Goal: Transaction & Acquisition: Book appointment/travel/reservation

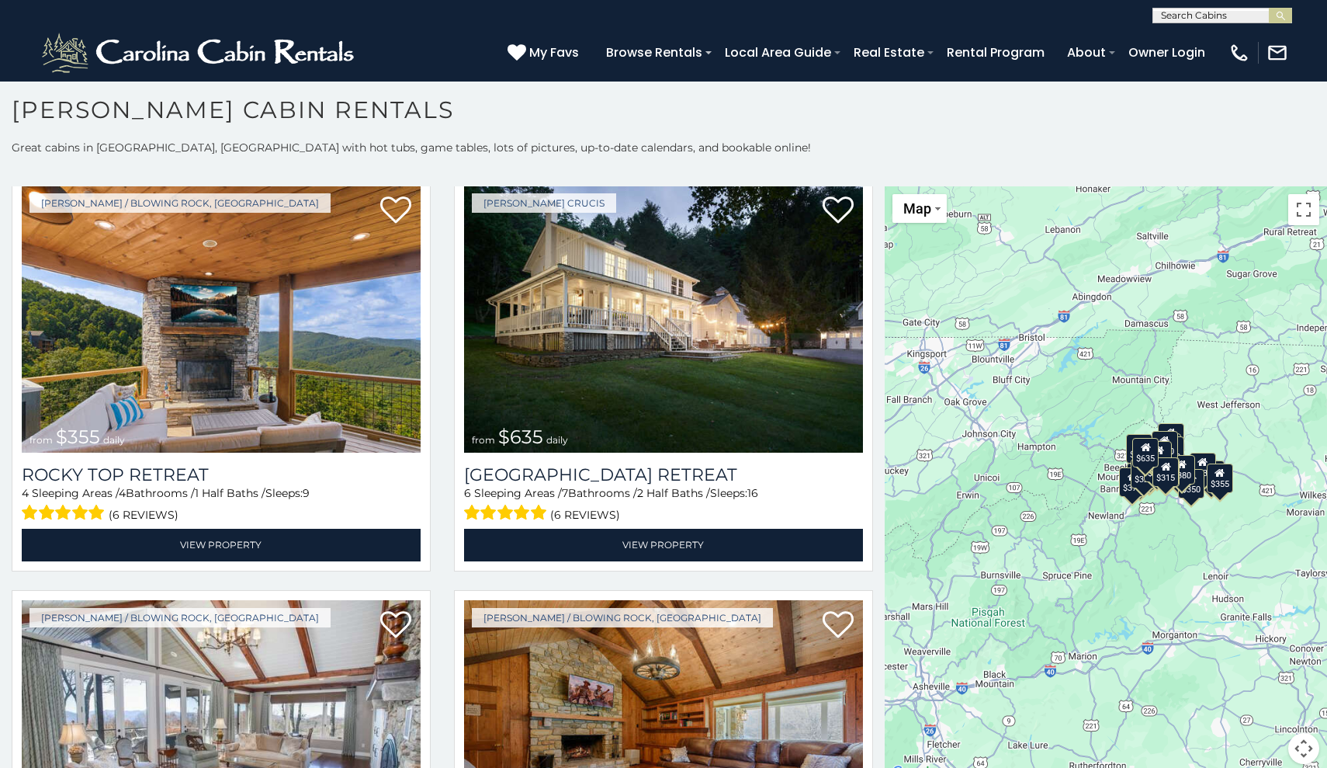
scroll to position [871, 0]
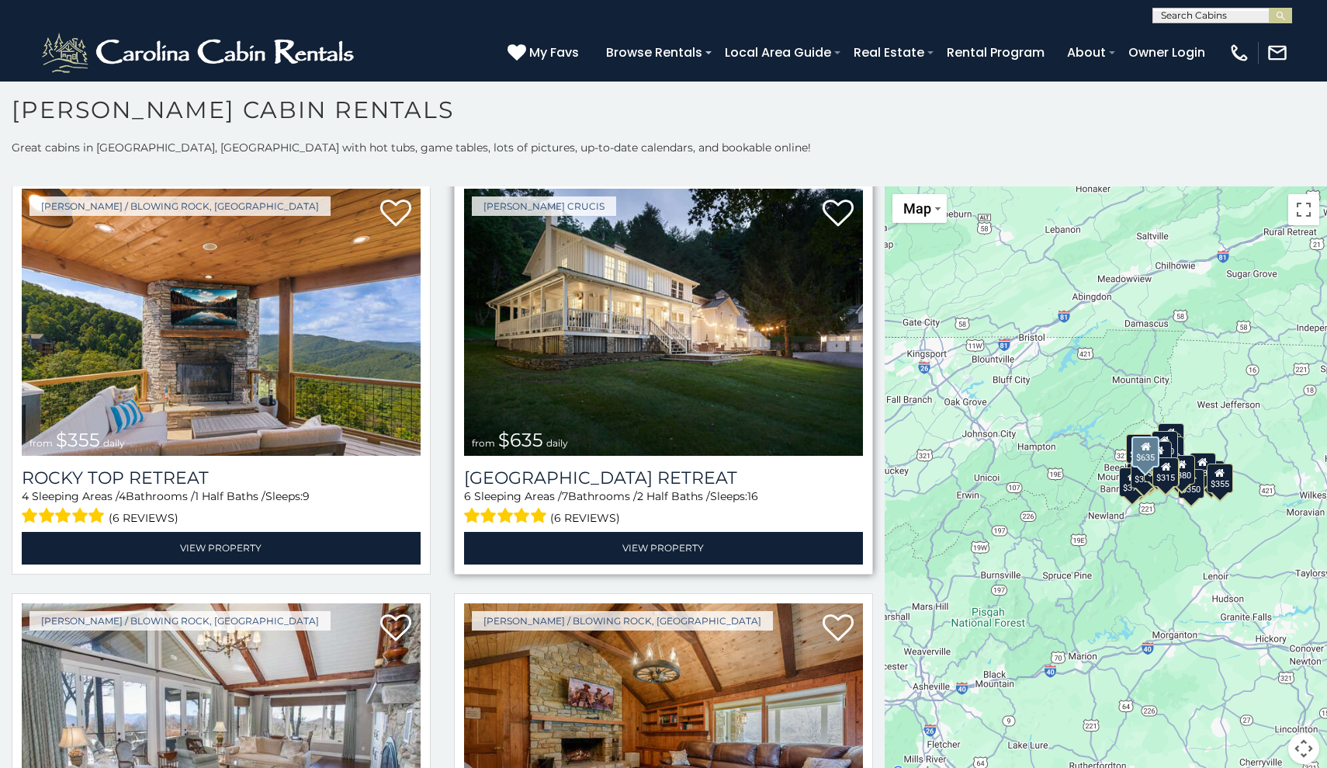
click at [592, 364] on img at bounding box center [663, 322] width 399 height 267
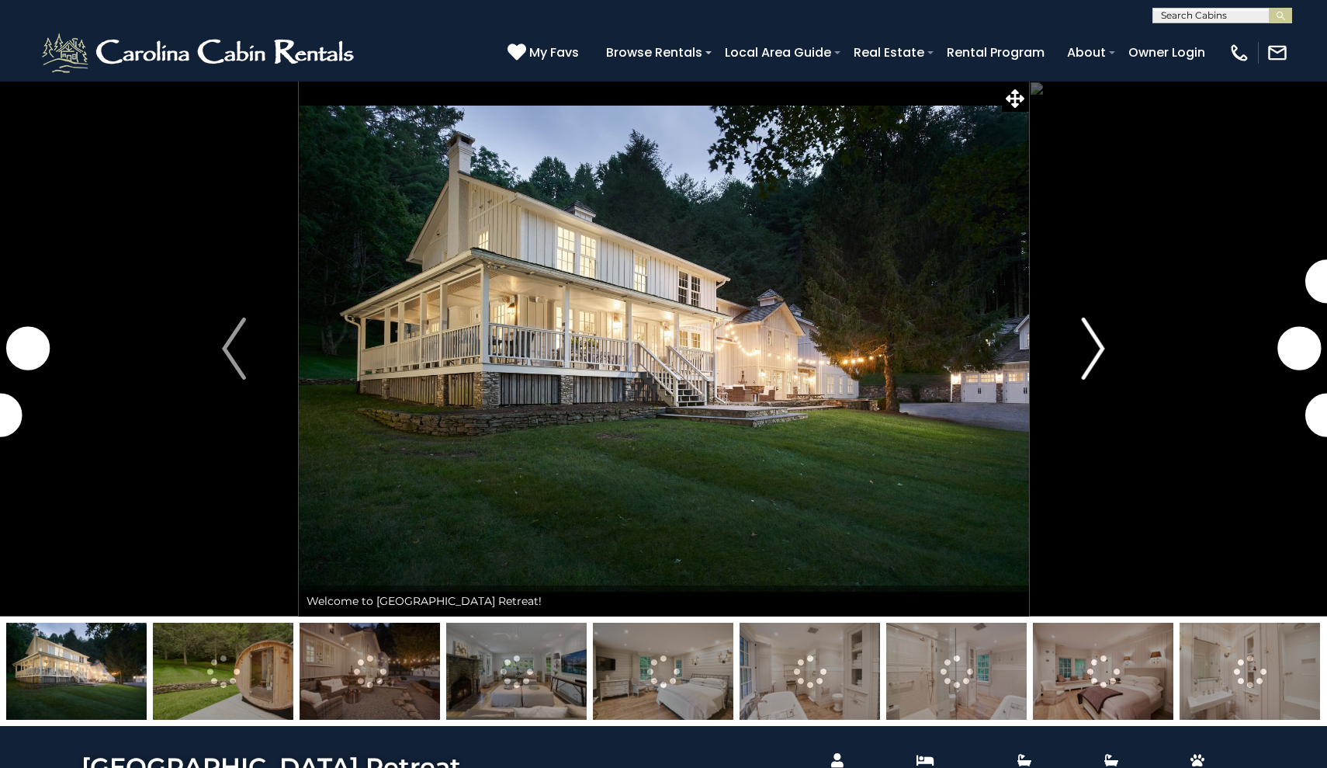
click at [1090, 353] on img "Next" at bounding box center [1092, 349] width 23 height 62
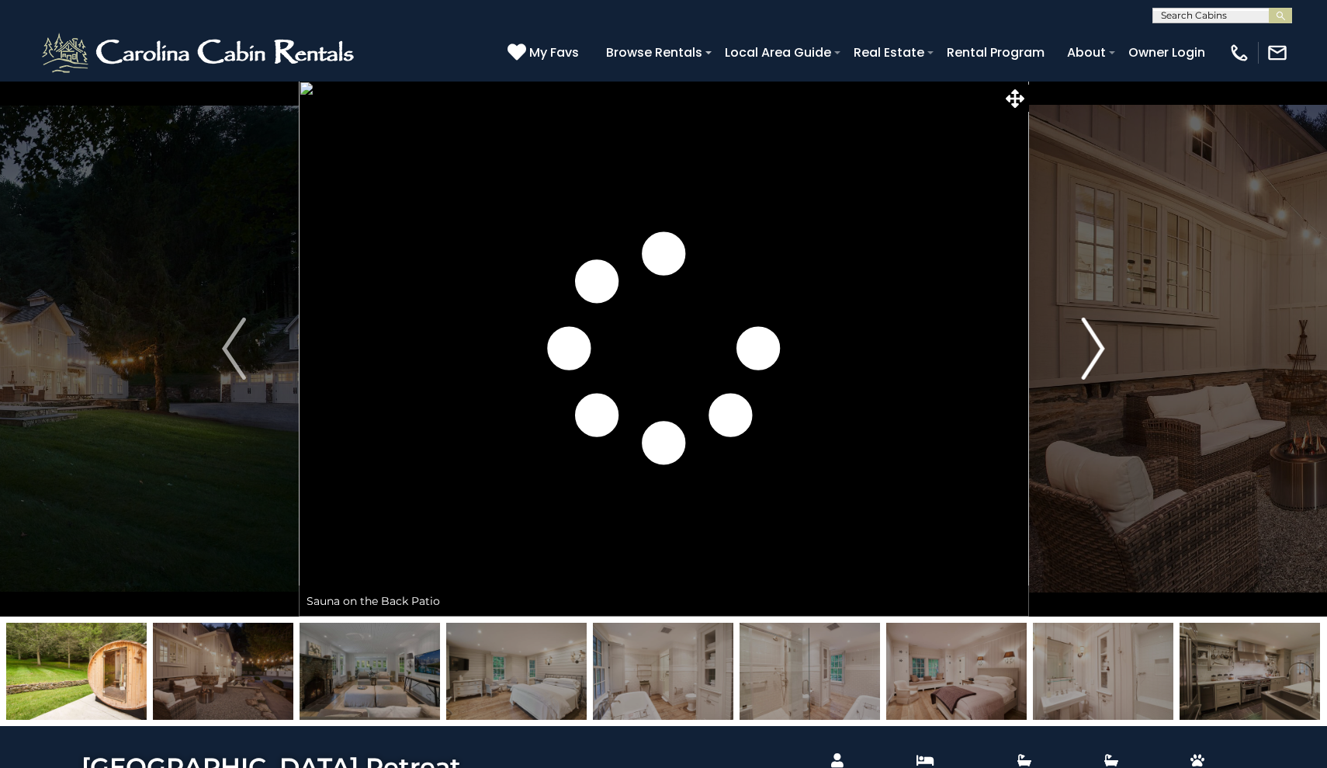
click at [1095, 350] on img "Next" at bounding box center [1092, 349] width 23 height 62
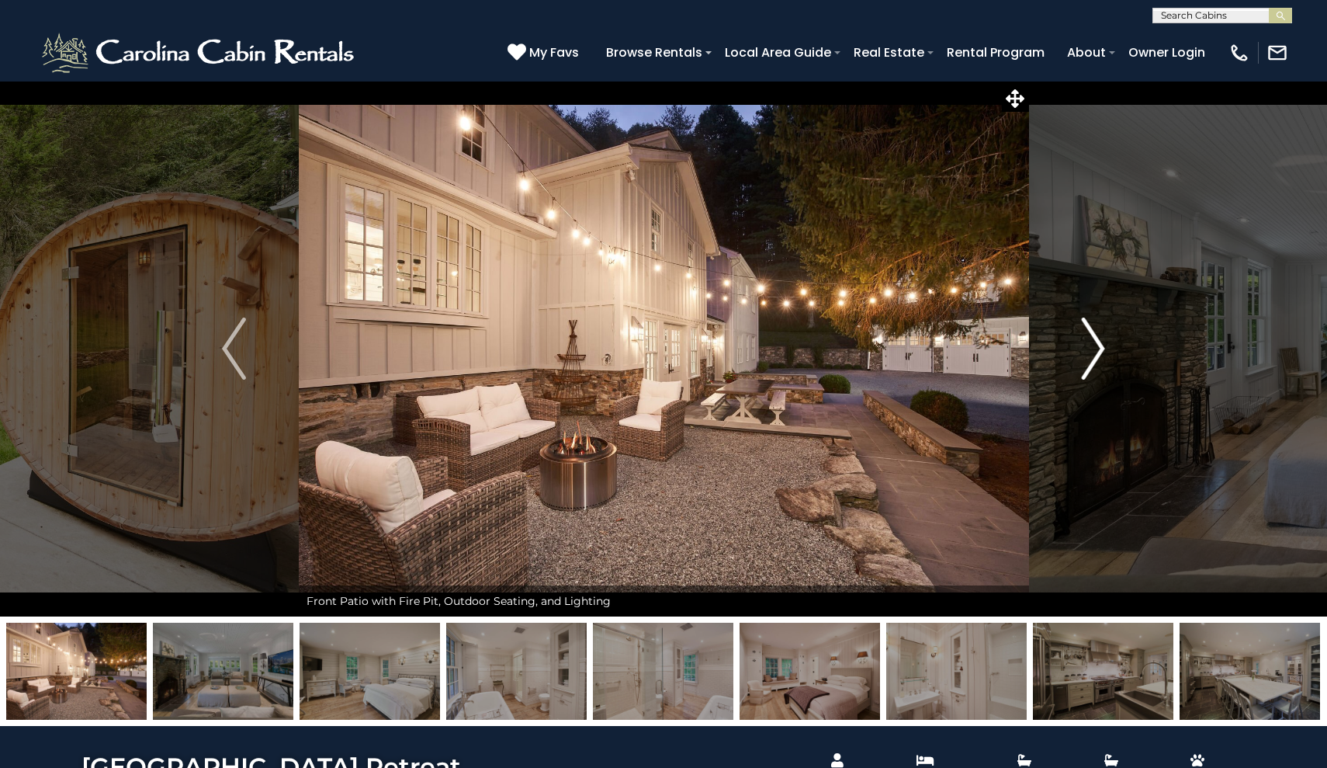
click at [1095, 350] on img "Next" at bounding box center [1092, 349] width 23 height 62
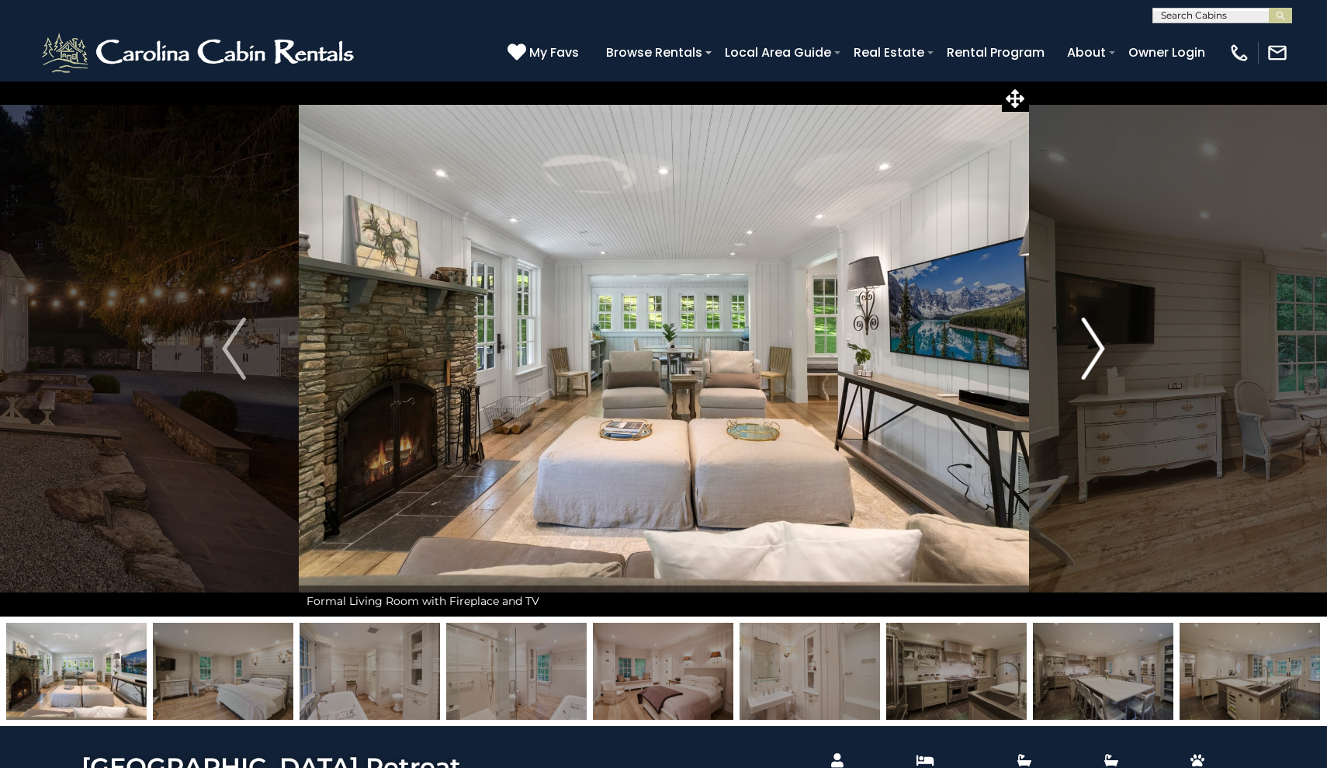
click at [1095, 350] on img "Next" at bounding box center [1092, 349] width 23 height 62
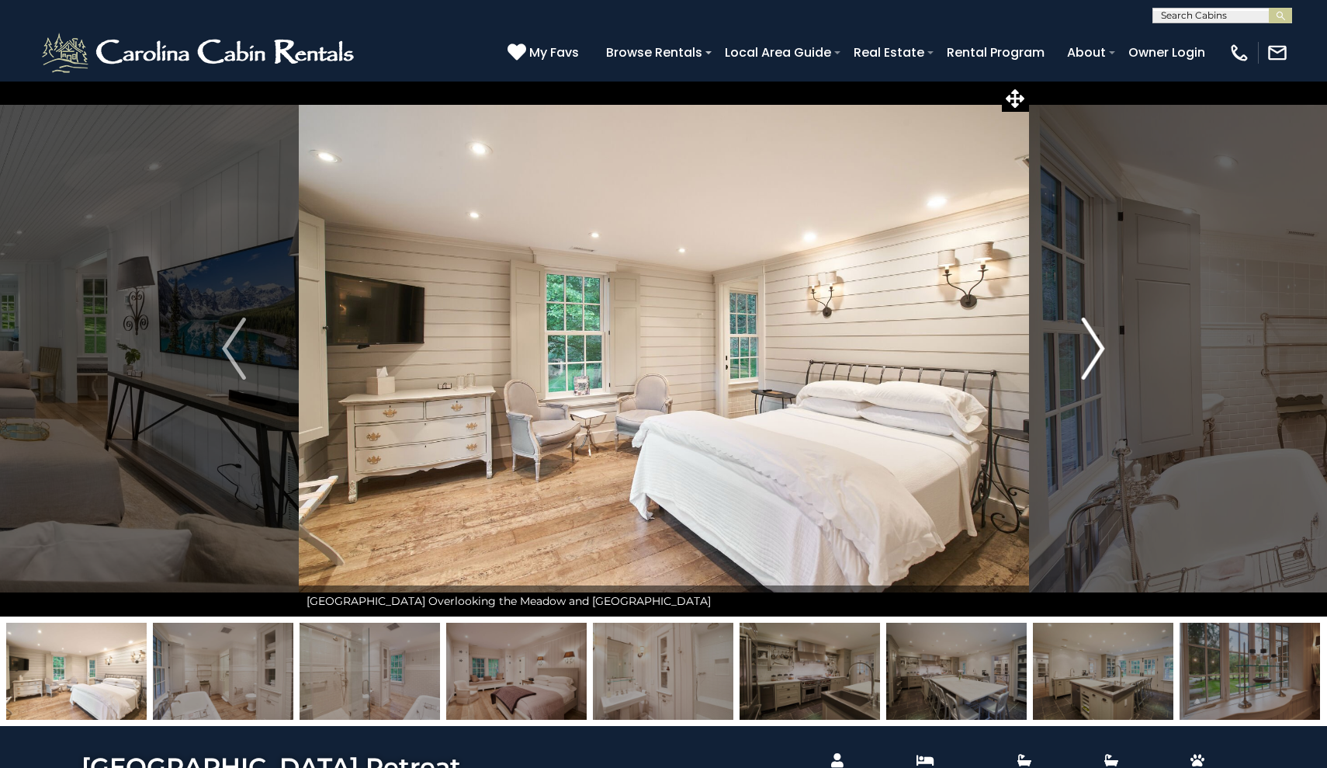
click at [1095, 350] on img "Next" at bounding box center [1092, 349] width 23 height 62
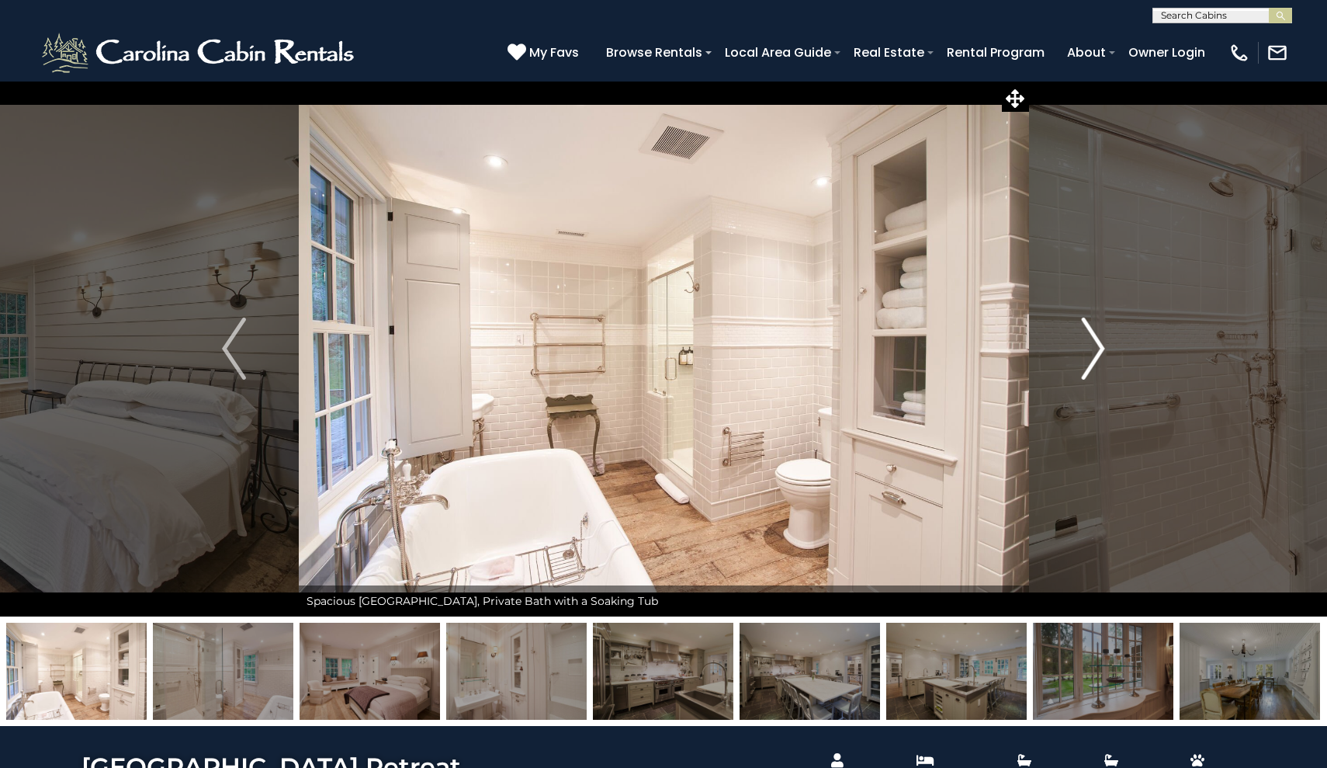
click at [1095, 350] on img "Next" at bounding box center [1092, 349] width 23 height 62
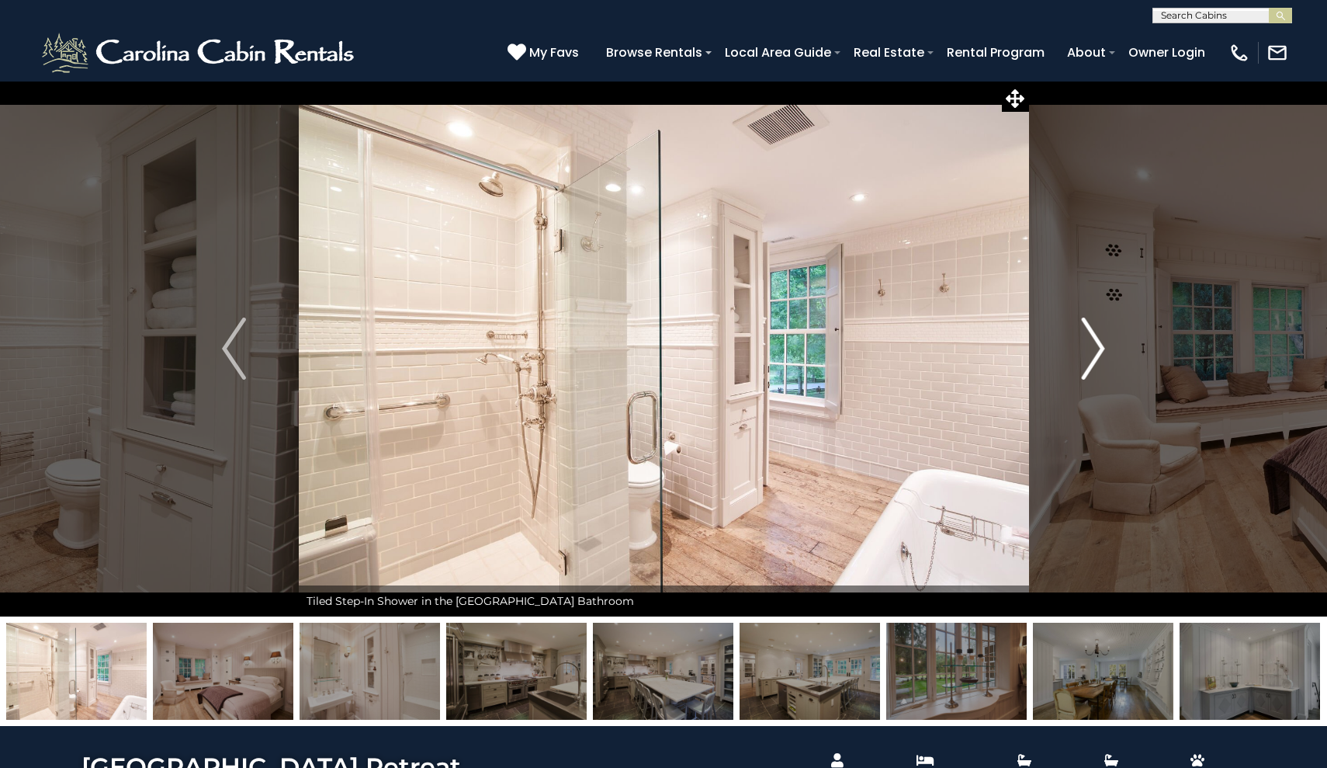
click at [1095, 350] on img "Next" at bounding box center [1092, 349] width 23 height 62
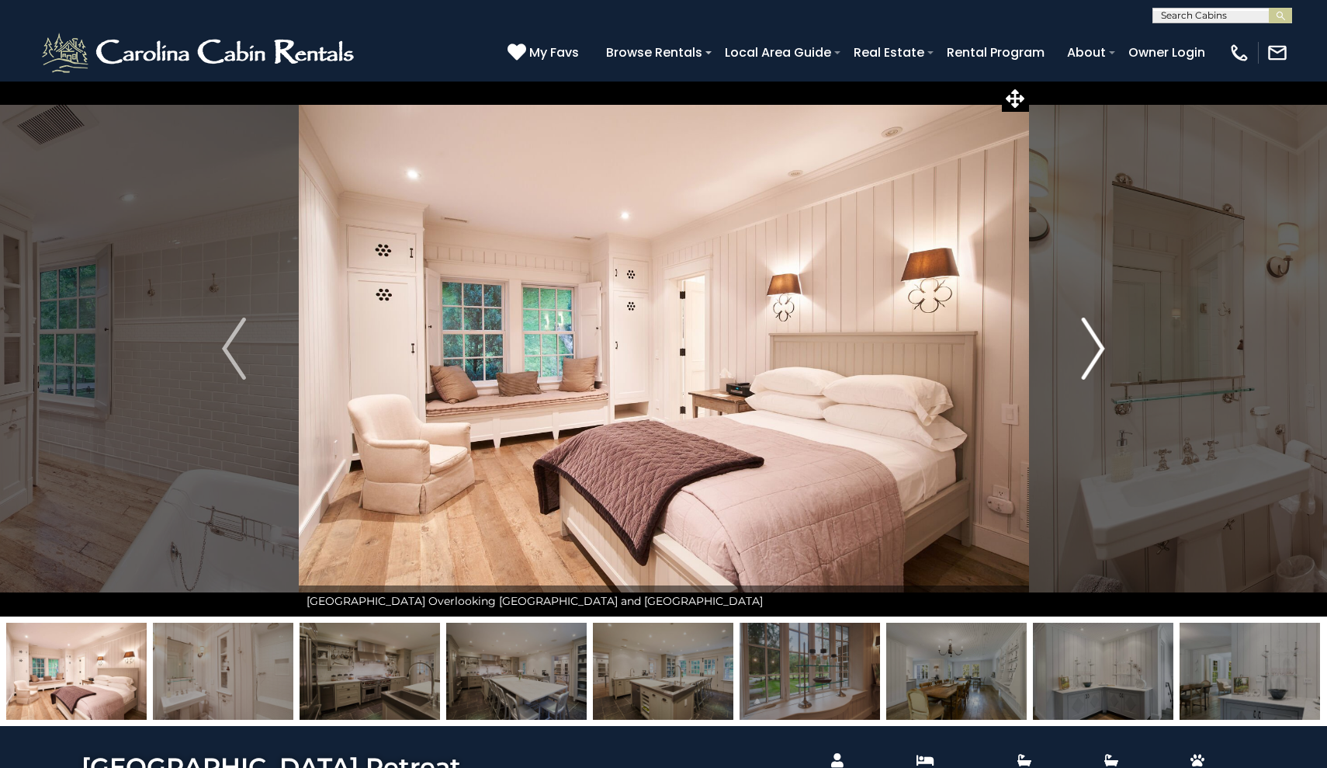
click at [1095, 352] on img "Next" at bounding box center [1092, 349] width 23 height 62
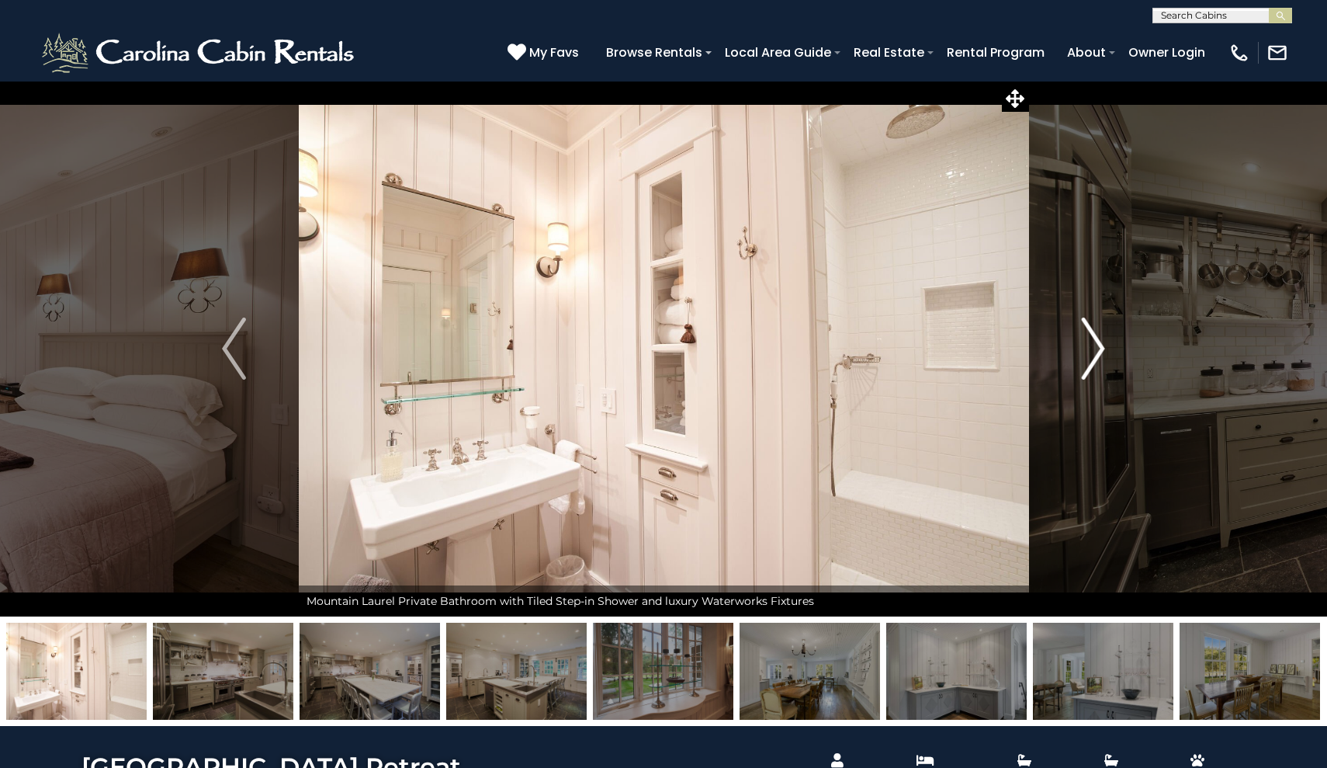
click at [1095, 355] on img "Next" at bounding box center [1092, 349] width 23 height 62
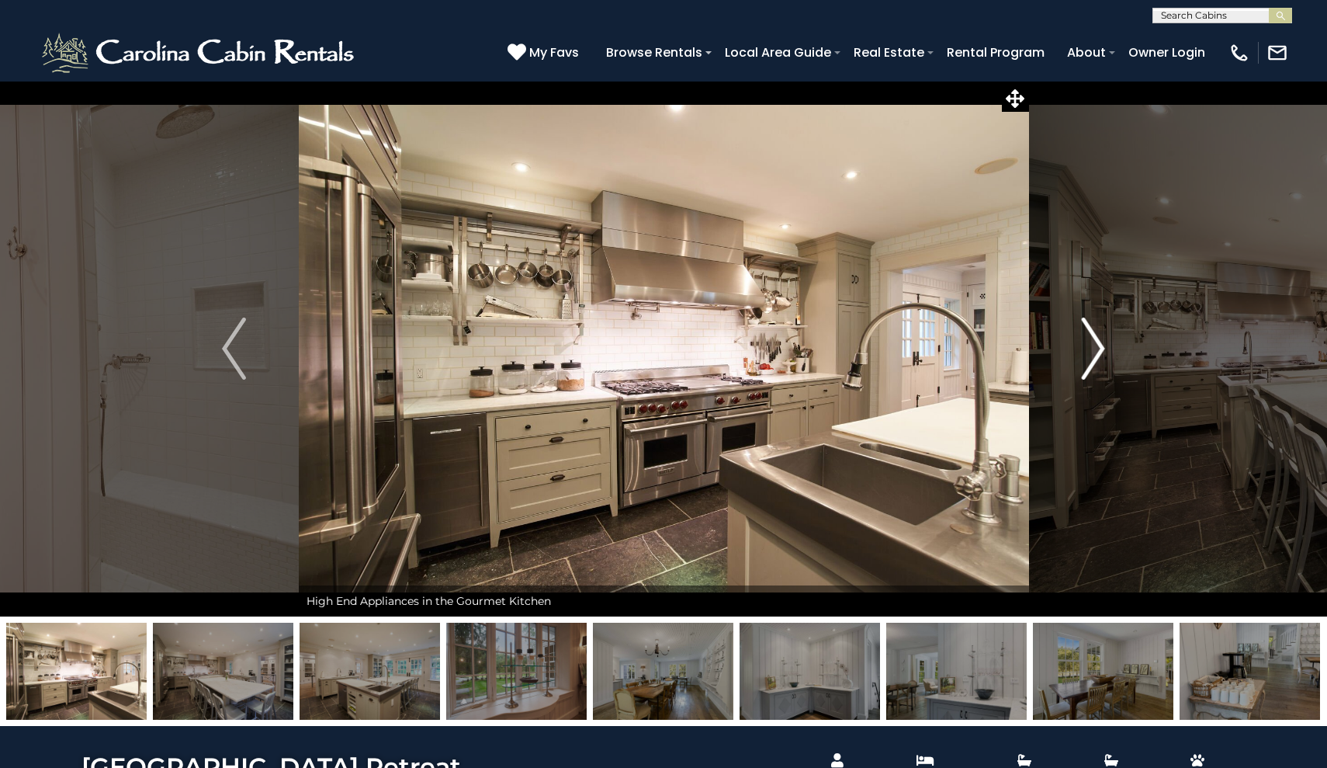
click at [1095, 355] on img "Next" at bounding box center [1092, 349] width 23 height 62
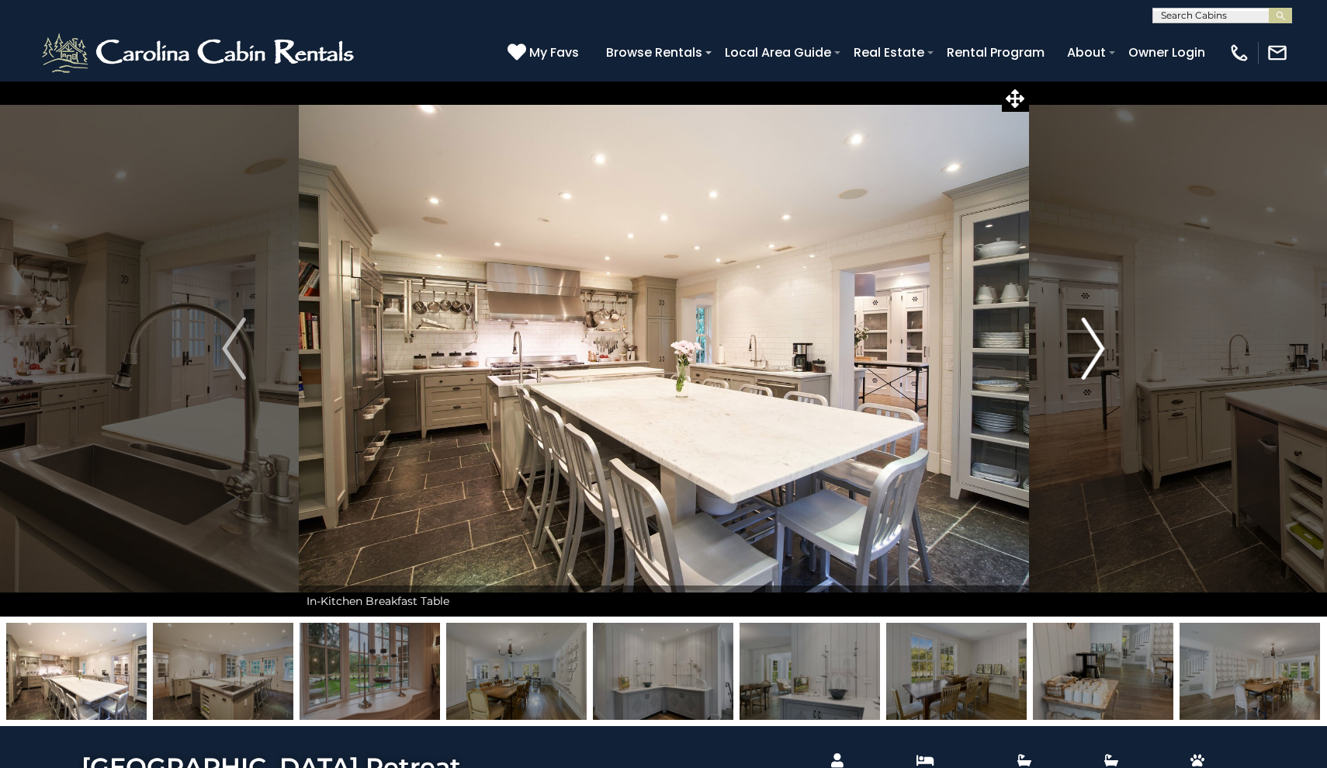
click at [1095, 356] on img "Next" at bounding box center [1092, 349] width 23 height 62
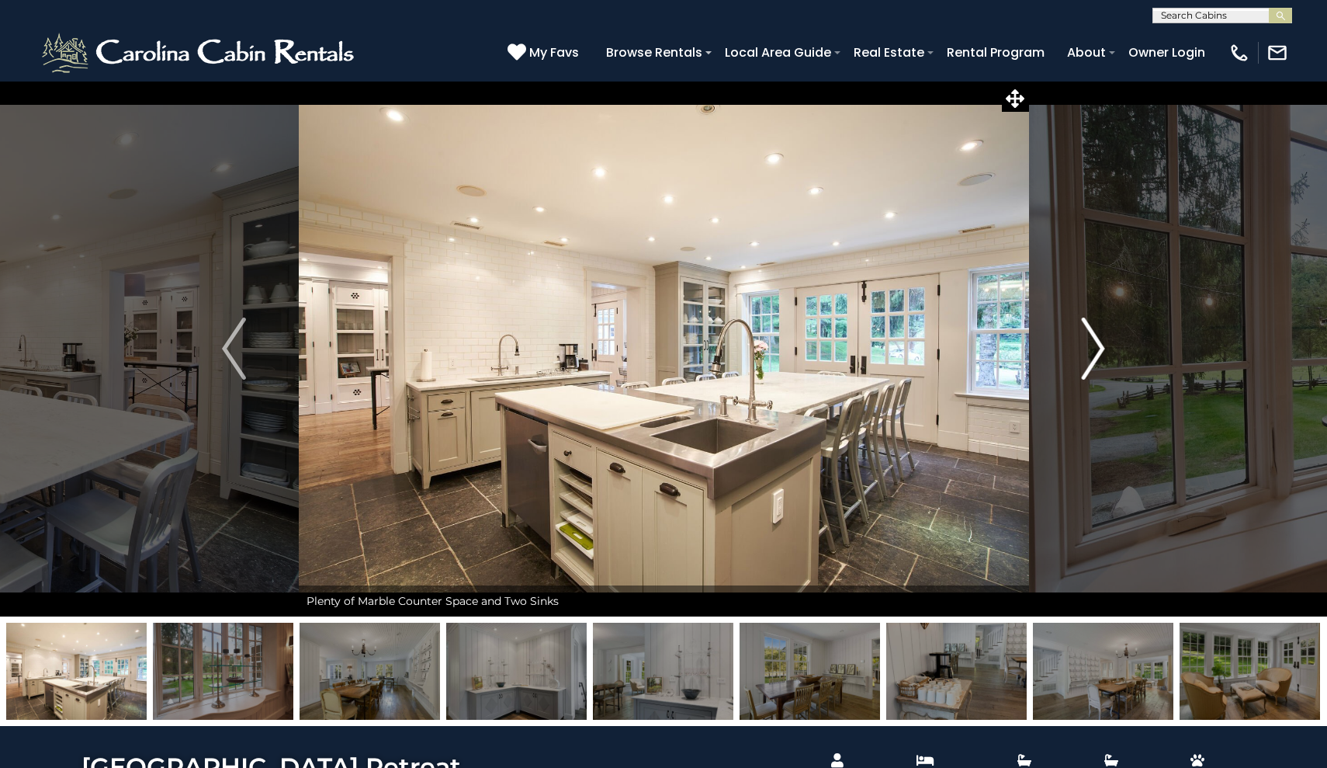
click at [1095, 356] on img "Next" at bounding box center [1092, 349] width 23 height 62
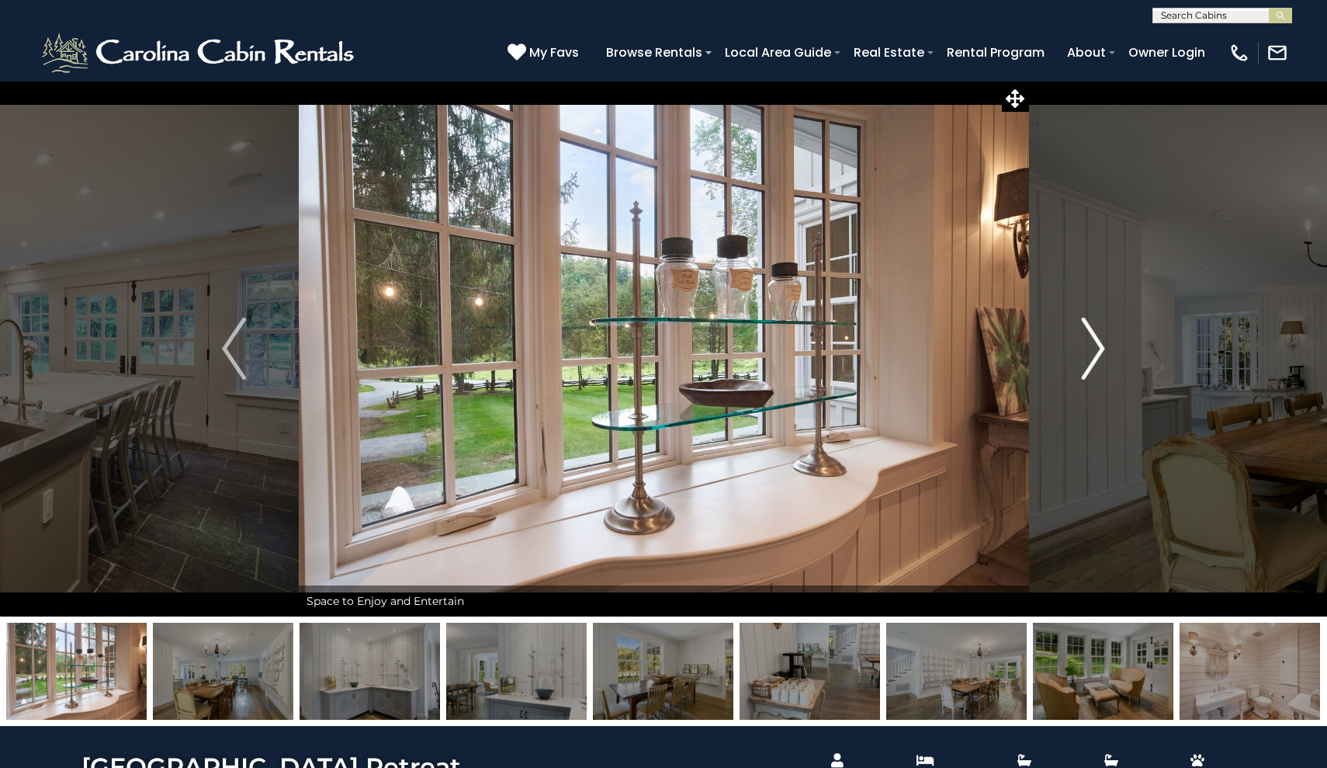
click at [1095, 356] on img "Next" at bounding box center [1092, 349] width 23 height 62
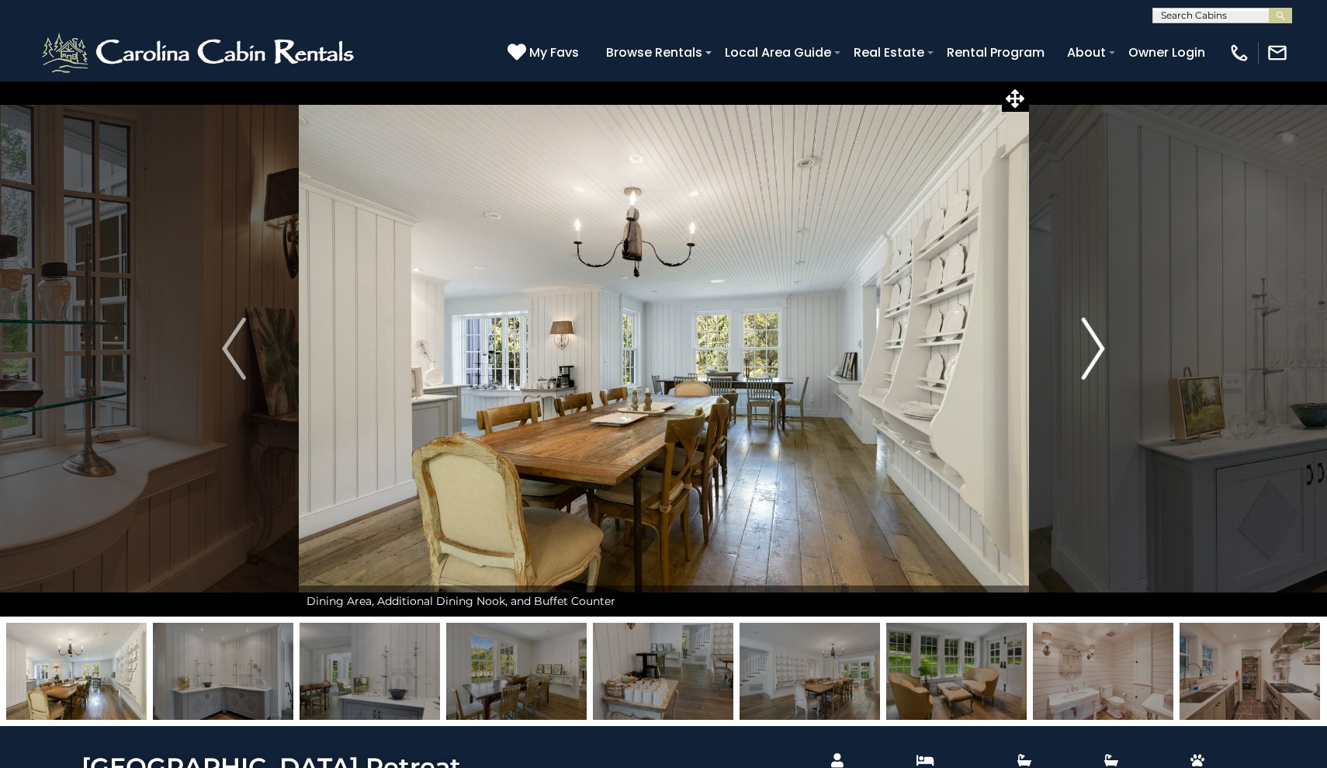
click at [1095, 356] on img "Next" at bounding box center [1092, 349] width 23 height 62
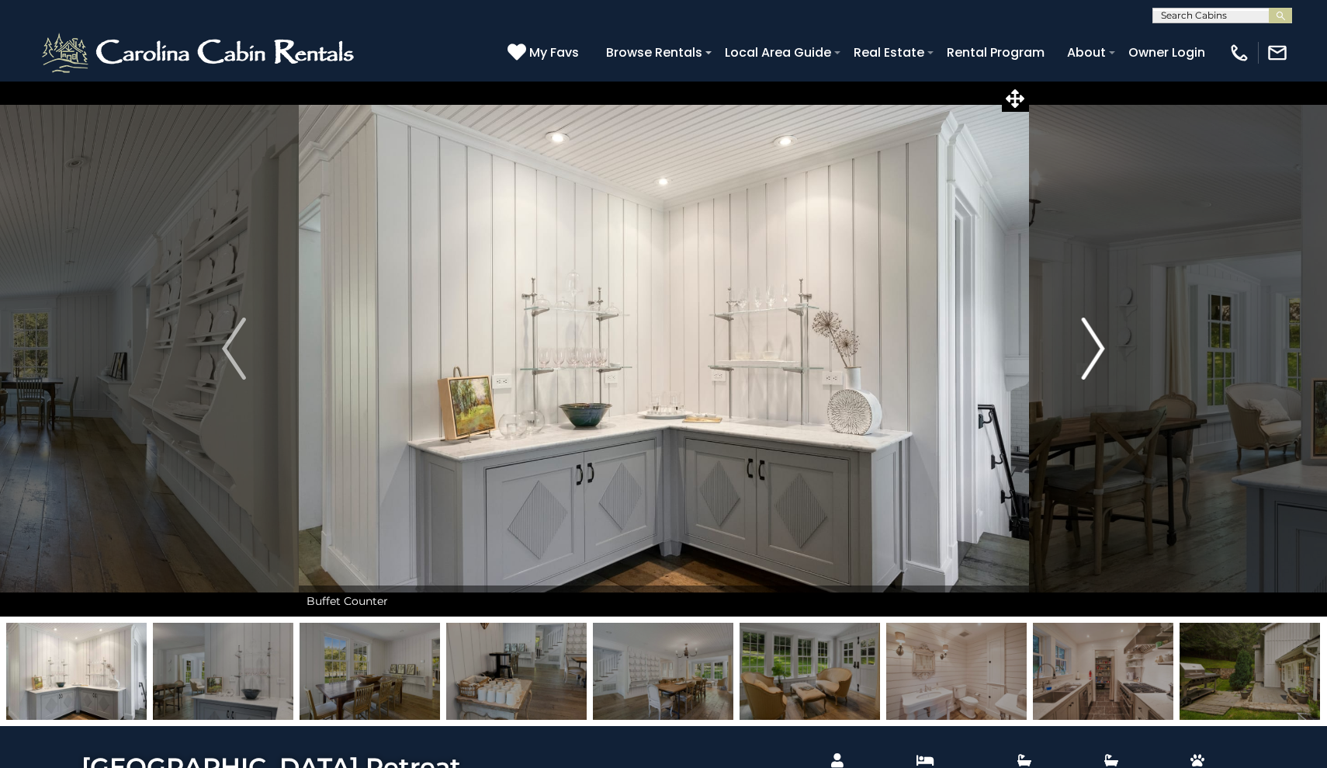
click at [1095, 356] on img "Next" at bounding box center [1092, 349] width 23 height 62
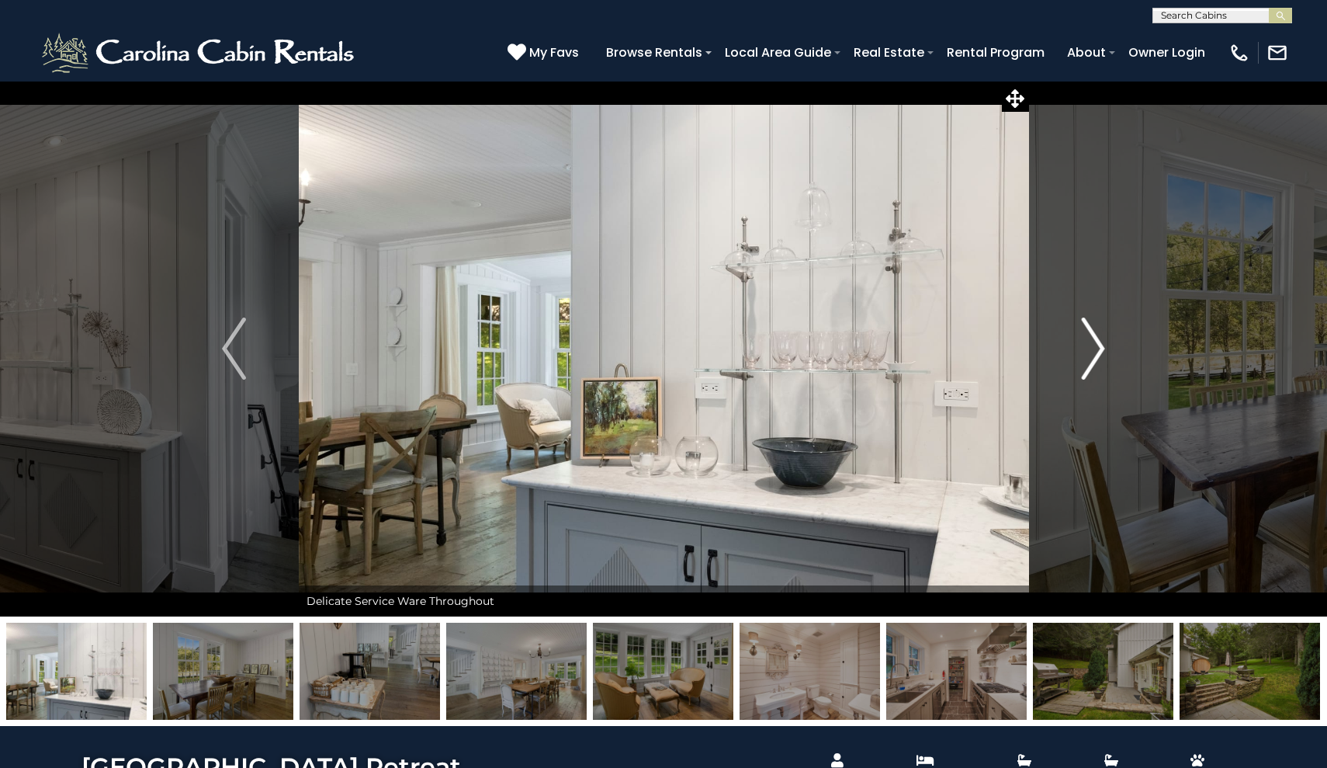
click at [1095, 356] on img "Next" at bounding box center [1092, 349] width 23 height 62
